Goal: Find specific page/section

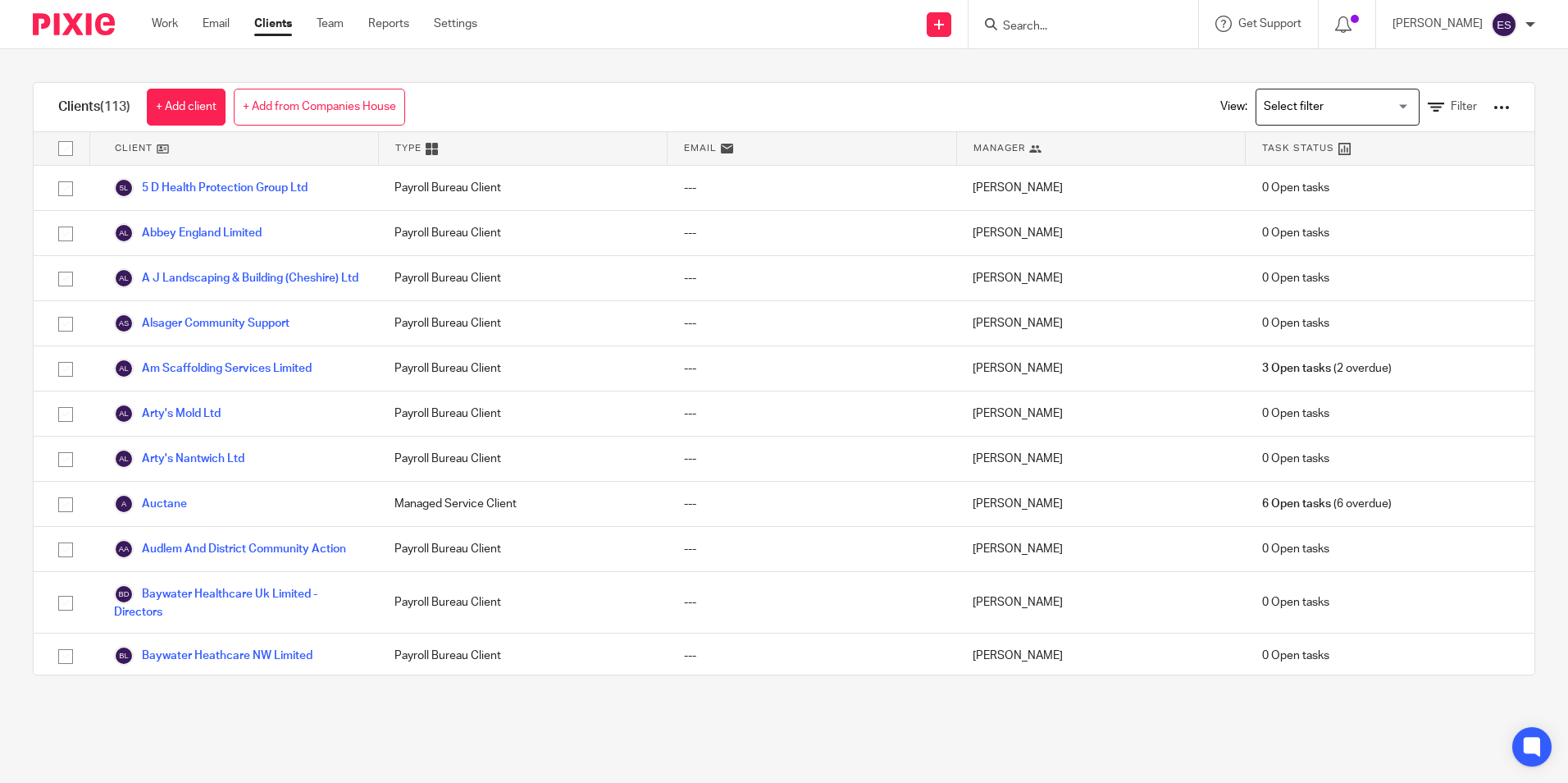
click at [1095, 24] on input "Search" at bounding box center [1075, 26] width 148 height 14
type input "i"
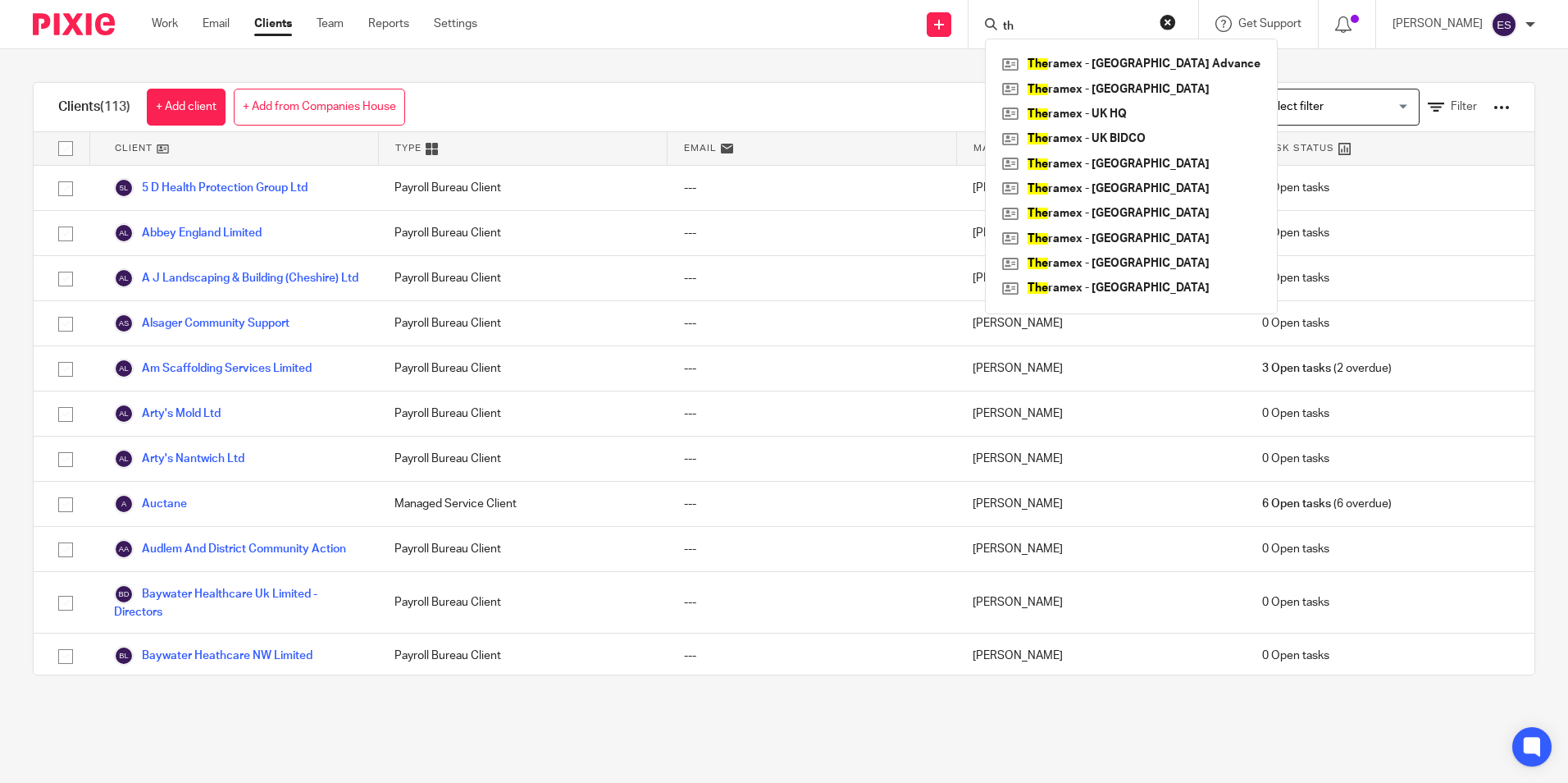
type input "t"
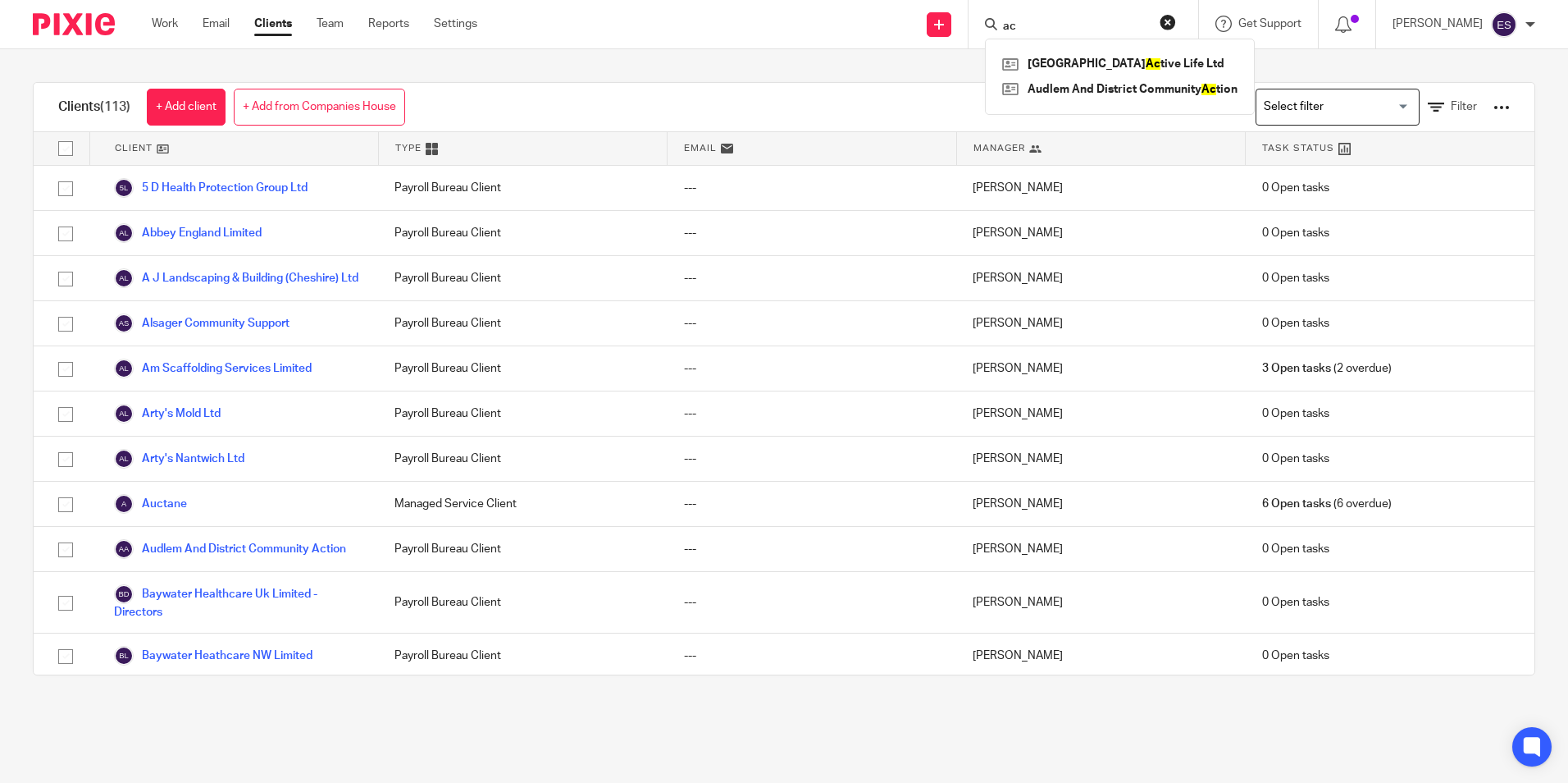
type input "a"
click at [1049, 19] on input "Search" at bounding box center [1075, 26] width 148 height 14
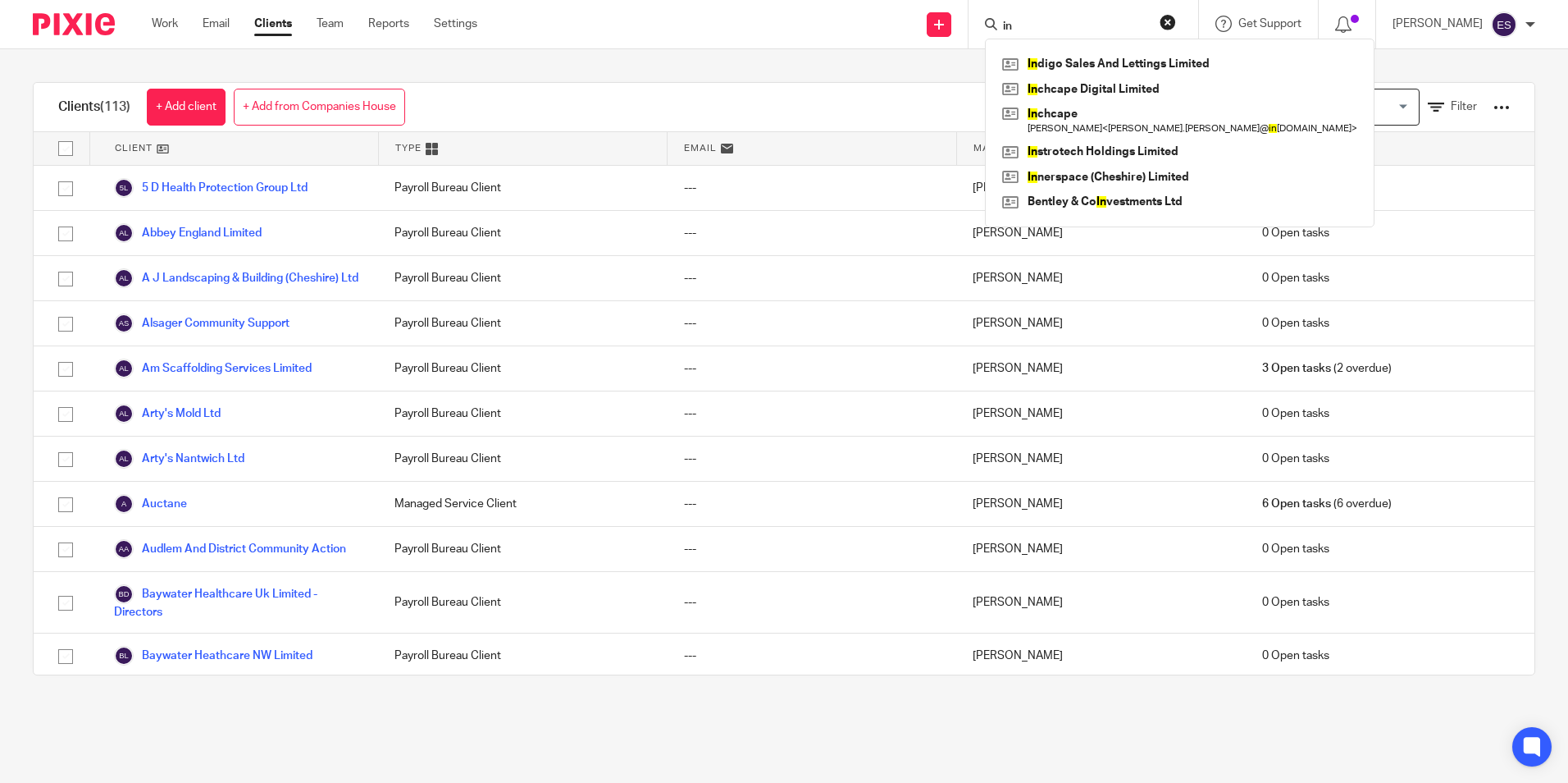
type input "i"
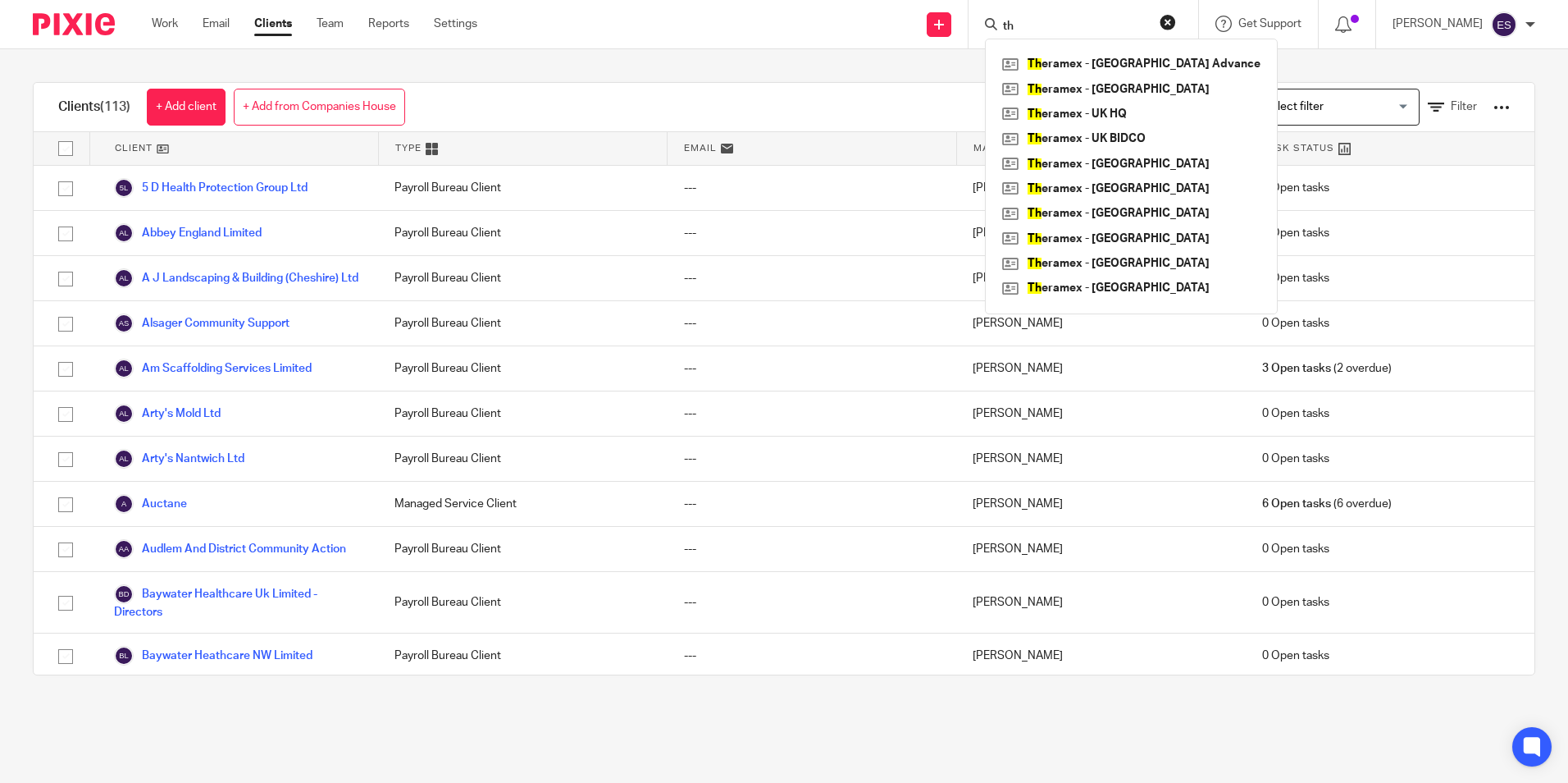
type input "t"
